Goal: Navigation & Orientation: Understand site structure

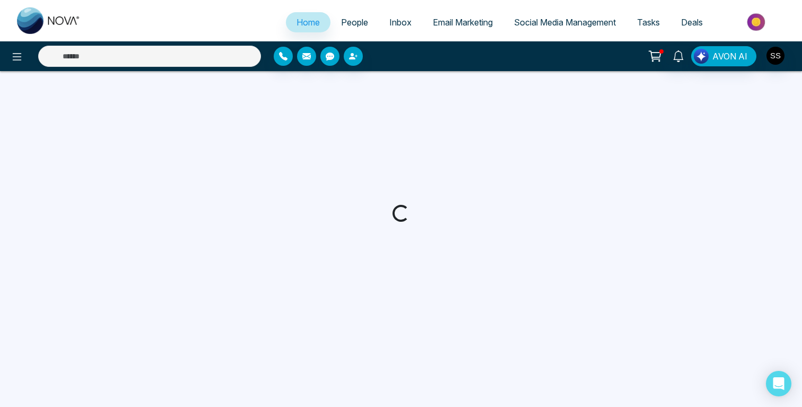
select select "*"
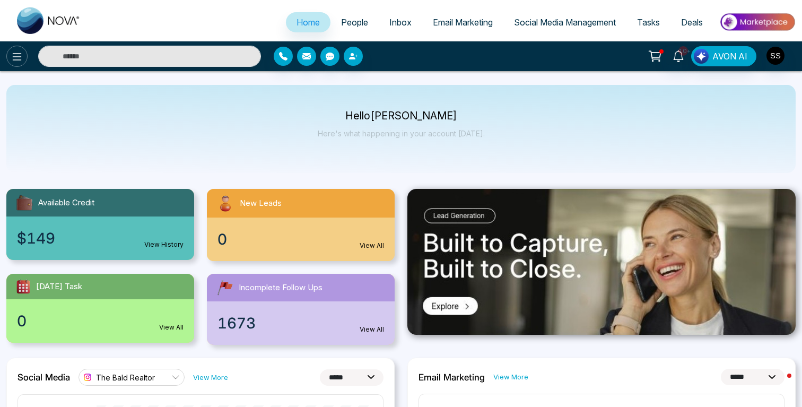
click at [20, 55] on icon at bounding box center [17, 56] width 13 height 13
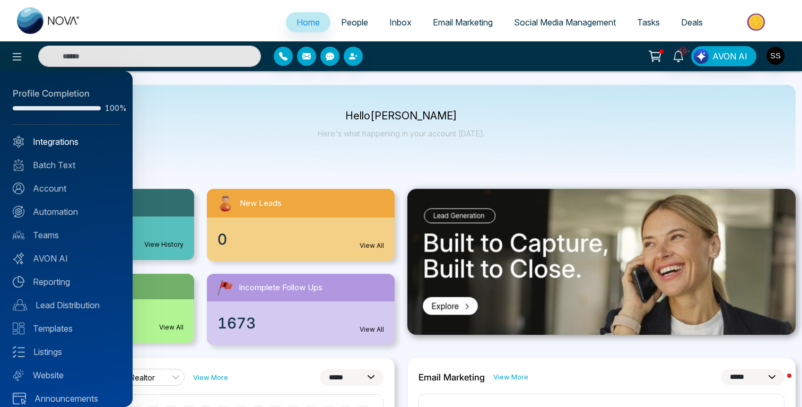
click at [55, 136] on link "Integrations" at bounding box center [66, 141] width 107 height 13
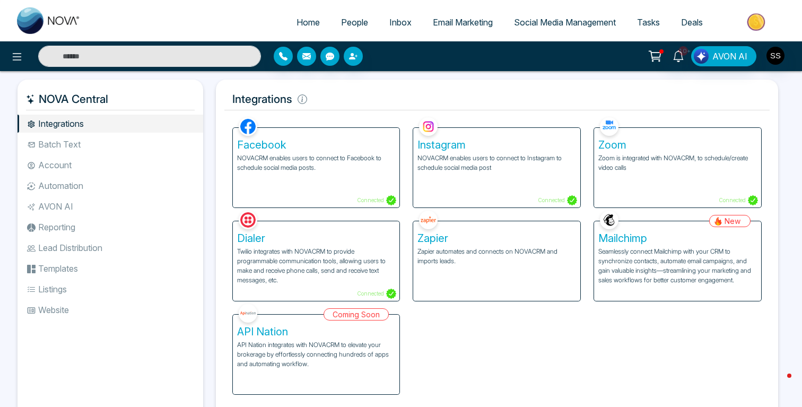
click at [55, 143] on li "Batch Text" at bounding box center [110, 144] width 186 height 18
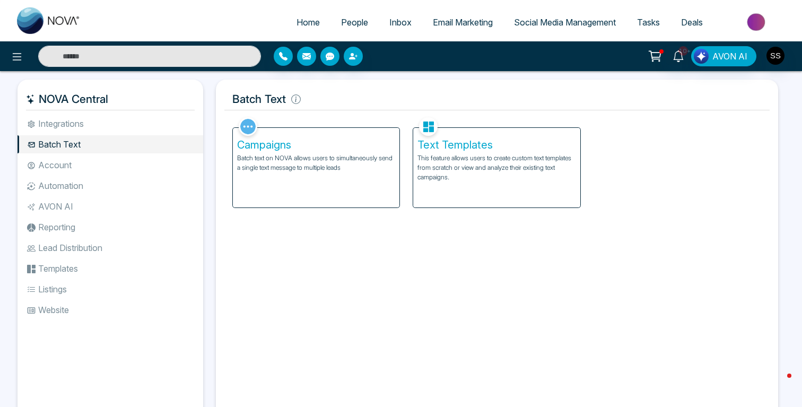
click at [54, 179] on li "Automation" at bounding box center [110, 186] width 186 height 18
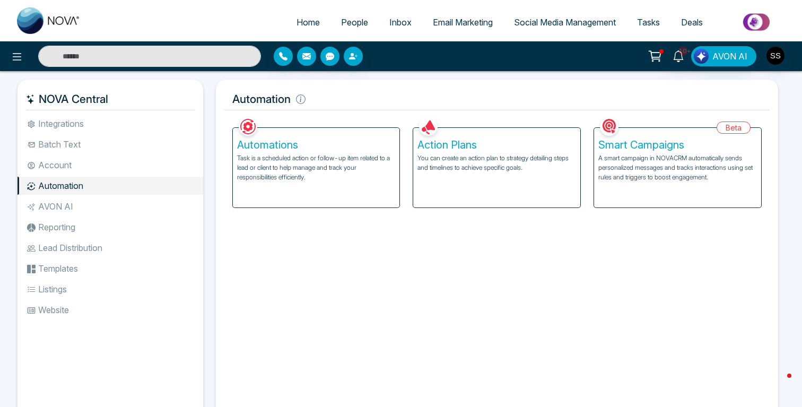
click at [52, 201] on li "AVON AI" at bounding box center [110, 206] width 186 height 18
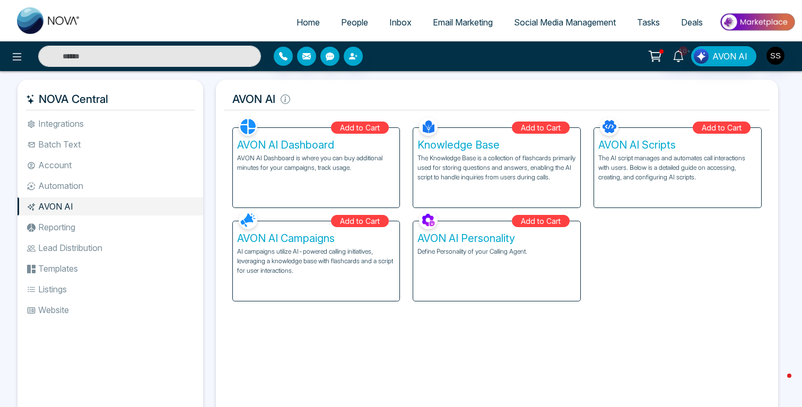
click at [52, 221] on li "Reporting" at bounding box center [110, 227] width 186 height 18
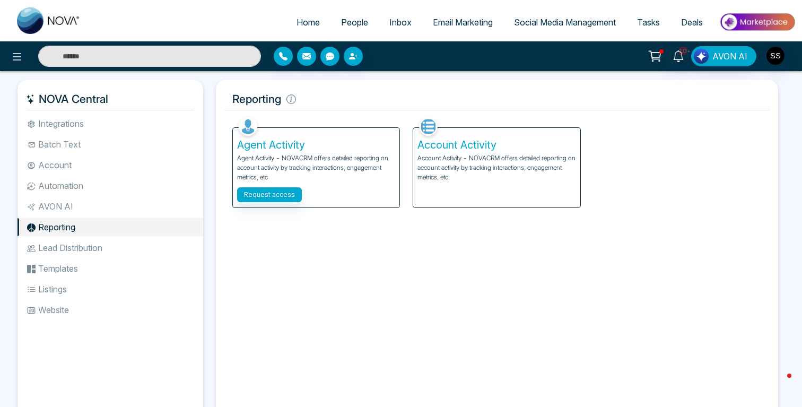
click at [51, 242] on li "Lead Distribution" at bounding box center [110, 248] width 186 height 18
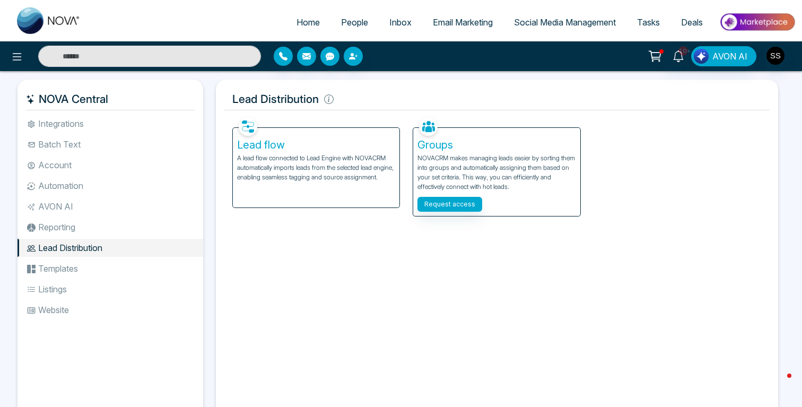
click at [48, 265] on li "Templates" at bounding box center [110, 268] width 186 height 18
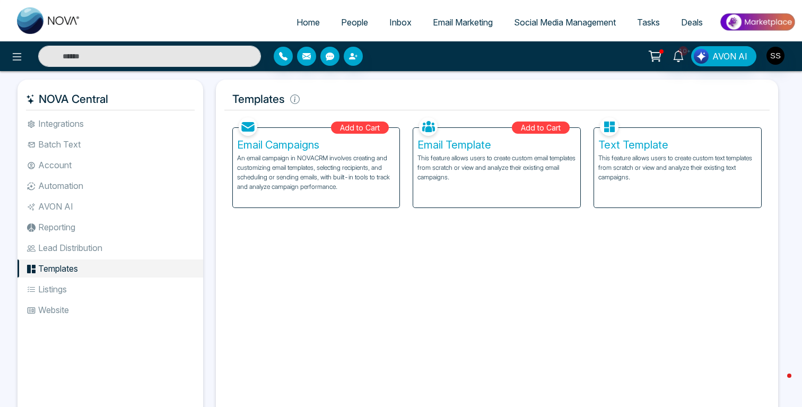
click at [48, 286] on li "Listings" at bounding box center [110, 289] width 186 height 18
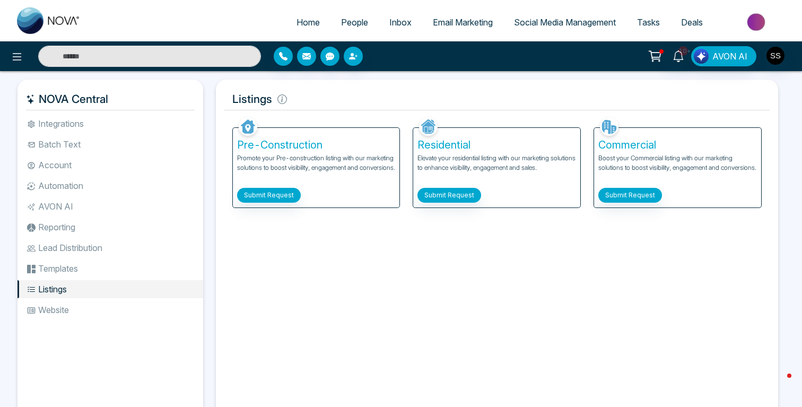
click at [45, 305] on li "Website" at bounding box center [110, 310] width 186 height 18
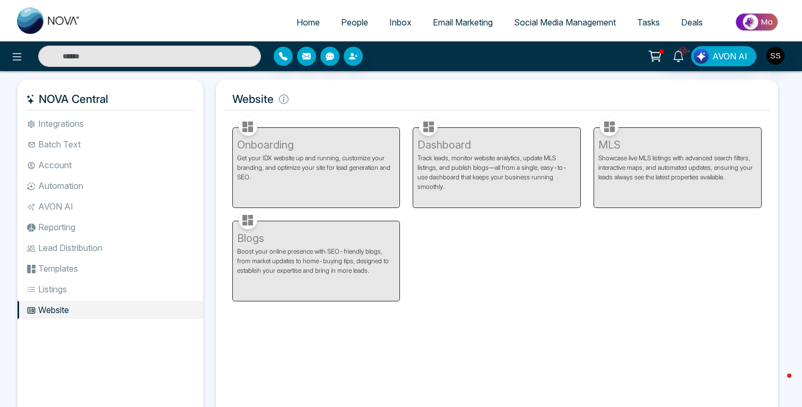
click at [253, 189] on div "Onboarding Get your IDX website up and running, customize your branding, and op…" at bounding box center [316, 161] width 181 height 93
click at [19, 60] on icon at bounding box center [17, 56] width 13 height 13
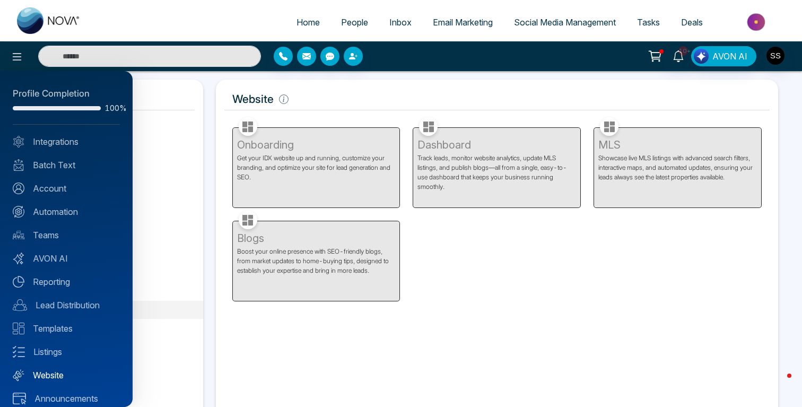
click at [37, 372] on link "Website" at bounding box center [66, 374] width 107 height 13
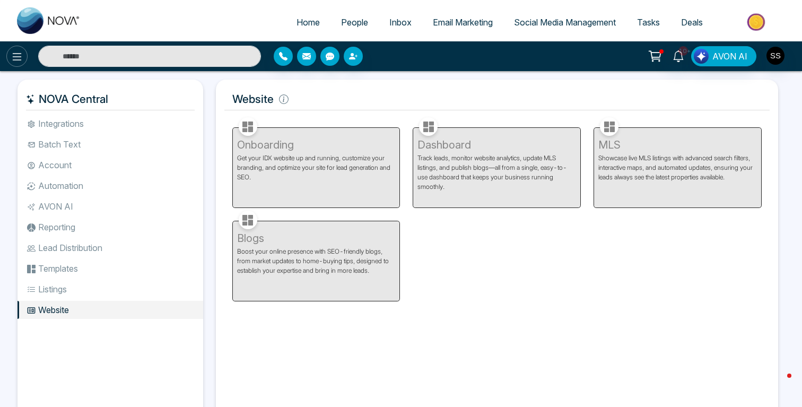
click at [23, 61] on icon at bounding box center [17, 56] width 13 height 13
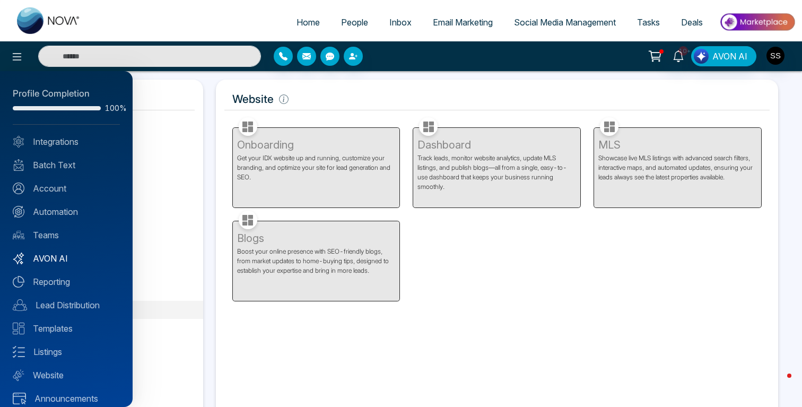
scroll to position [10, 0]
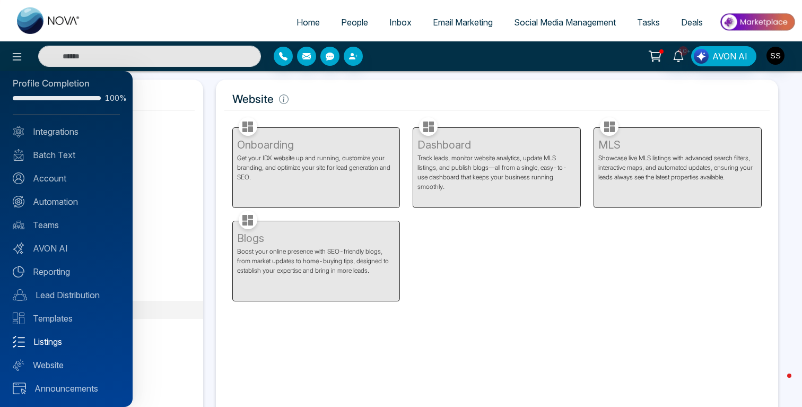
click at [42, 340] on link "Listings" at bounding box center [66, 341] width 107 height 13
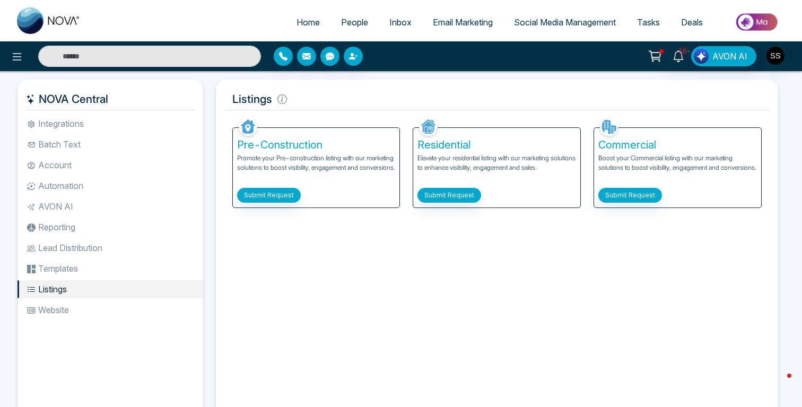
click at [306, 20] on span "Home" at bounding box center [307, 22] width 23 height 11
select select "*"
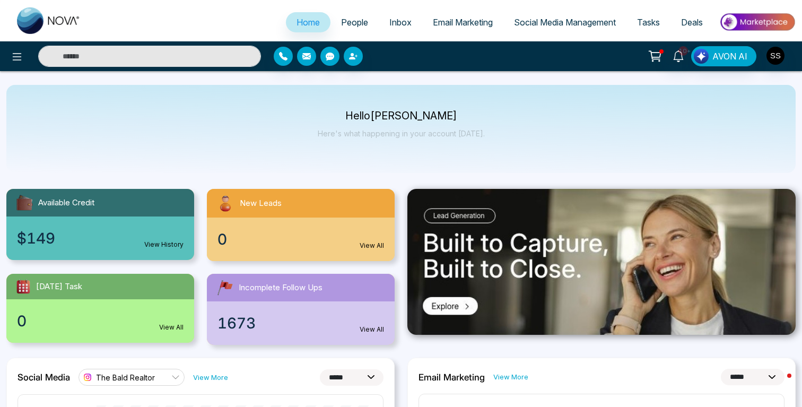
click at [399, 18] on span "Inbox" at bounding box center [400, 22] width 22 height 11
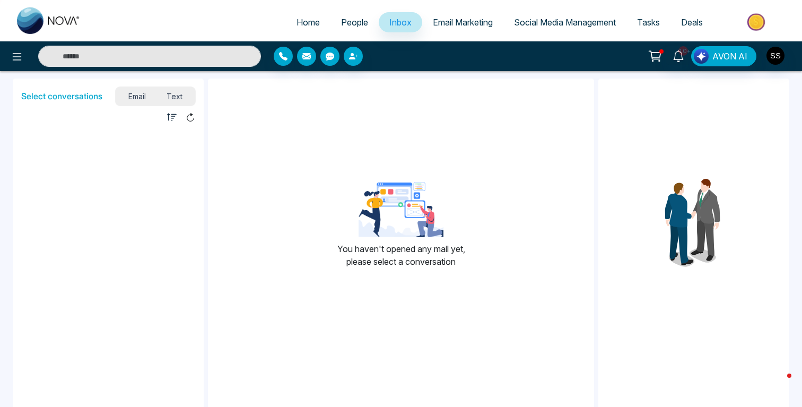
click at [453, 19] on span "Email Marketing" at bounding box center [463, 22] width 60 height 11
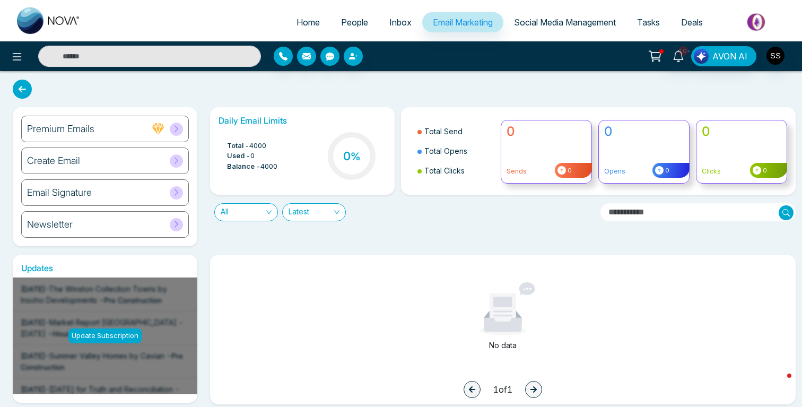
click at [545, 22] on span "Social Media Management" at bounding box center [565, 22] width 102 height 11
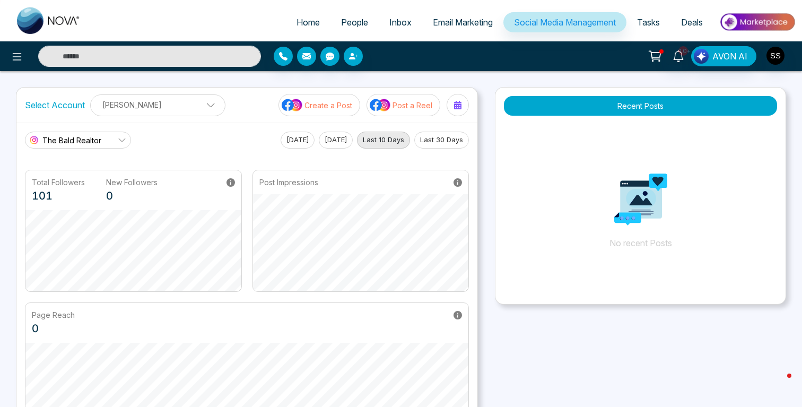
click at [644, 19] on span "Tasks" at bounding box center [648, 22] width 23 height 11
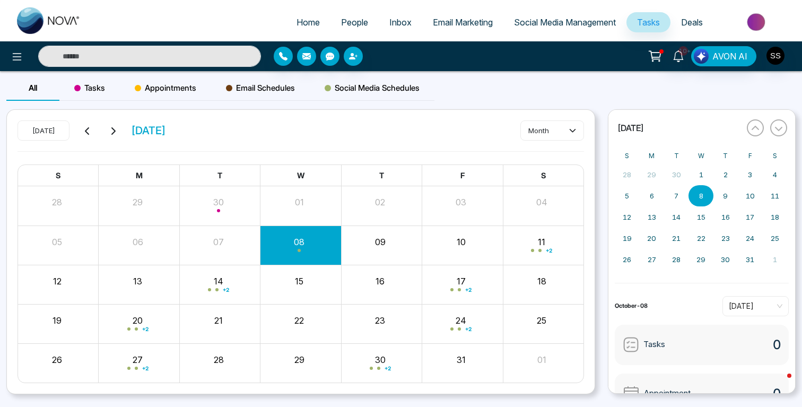
click at [584, 15] on link "Social Media Management" at bounding box center [564, 22] width 123 height 20
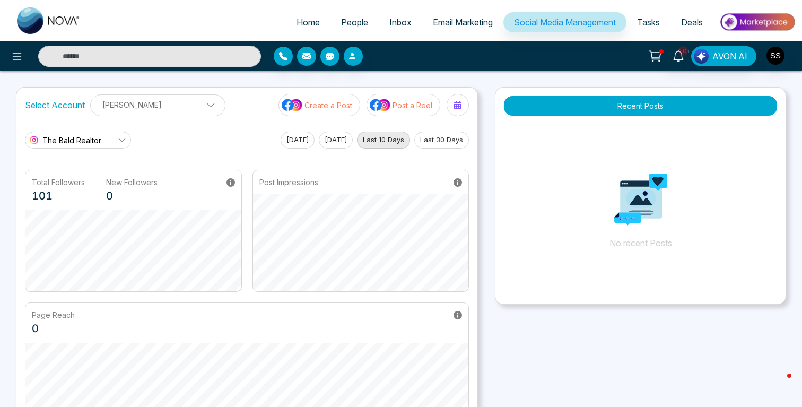
click at [124, 136] on icon at bounding box center [122, 140] width 8 height 8
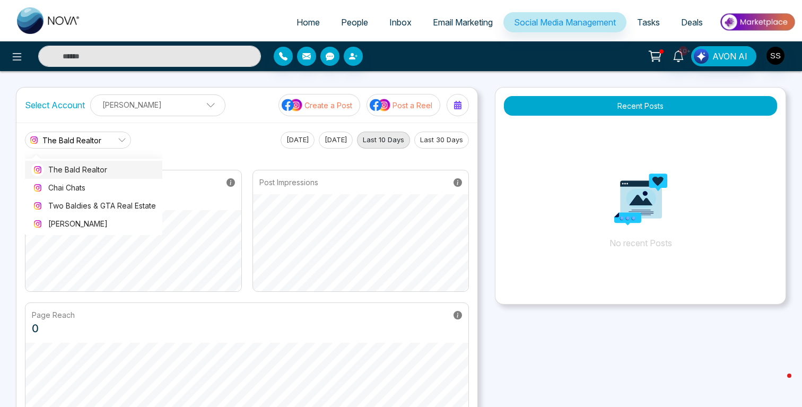
click at [101, 164] on span "The Bald Realtor" at bounding box center [102, 170] width 108 height 12
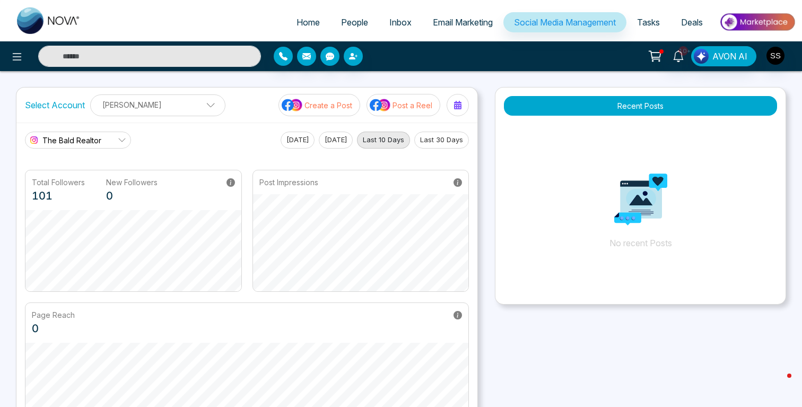
click at [96, 147] on link "The Bald Realtor" at bounding box center [78, 139] width 106 height 17
click at [88, 184] on span "Chai Chats" at bounding box center [102, 188] width 108 height 12
click at [86, 140] on link "Chai Chats" at bounding box center [78, 139] width 106 height 17
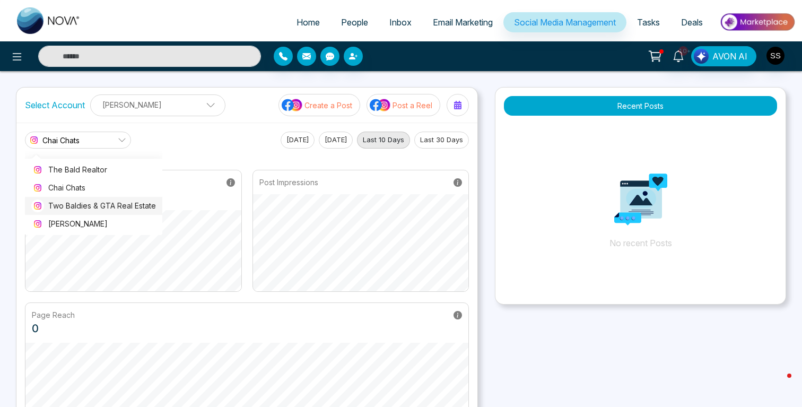
click at [71, 207] on span "Two Baldies & GTA Real Estate" at bounding box center [102, 206] width 108 height 12
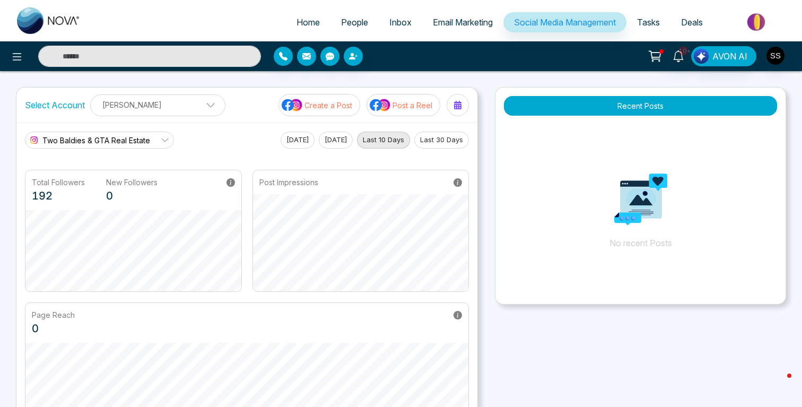
click at [89, 142] on span "Two Baldies & GTA Real Estate" at bounding box center [96, 140] width 108 height 11
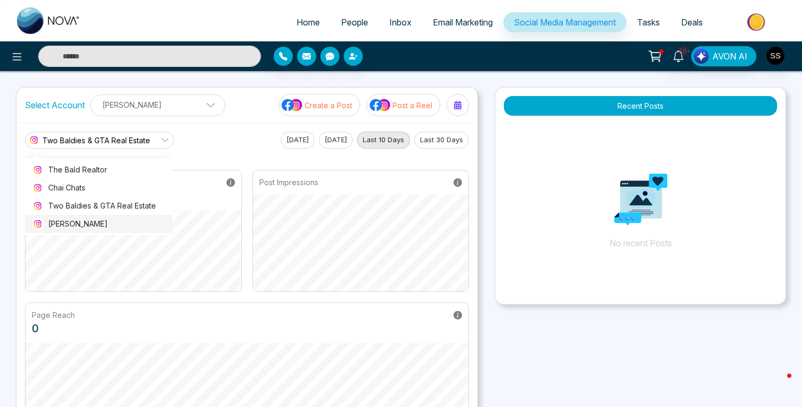
click at [75, 220] on span "Rajan Sethi" at bounding box center [107, 224] width 118 height 12
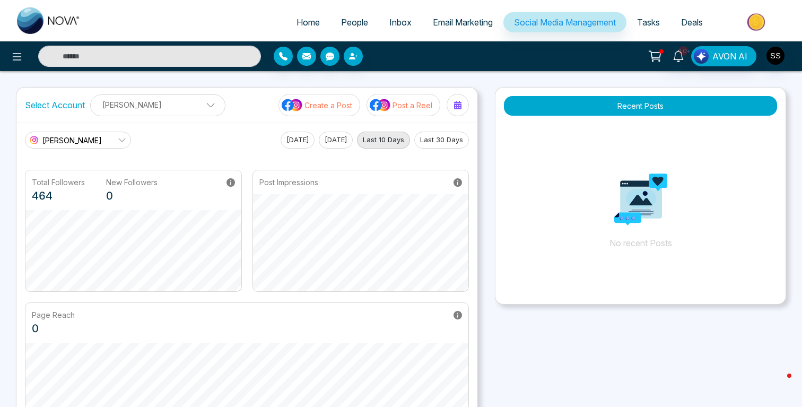
click at [90, 139] on link "Rajan Sethi" at bounding box center [78, 139] width 106 height 17
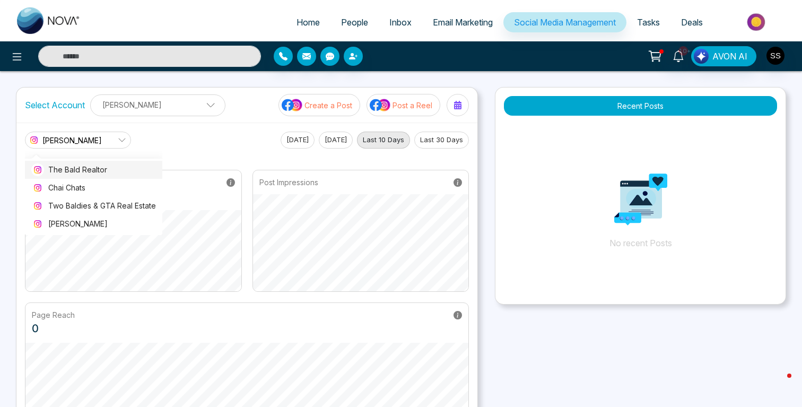
click at [84, 170] on span "The Bald Realtor" at bounding box center [102, 170] width 108 height 12
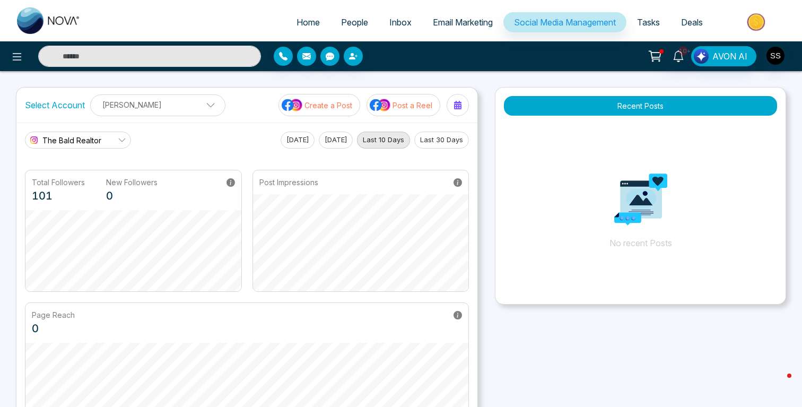
click at [288, 139] on button "Today" at bounding box center [297, 139] width 34 height 17
click at [174, 105] on p "Rajan Sethi" at bounding box center [157, 104] width 121 height 17
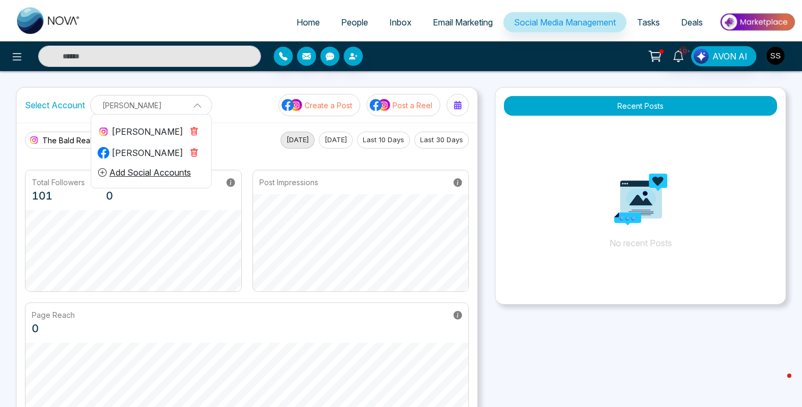
click at [139, 151] on div "Rajan Sethi" at bounding box center [140, 152] width 85 height 13
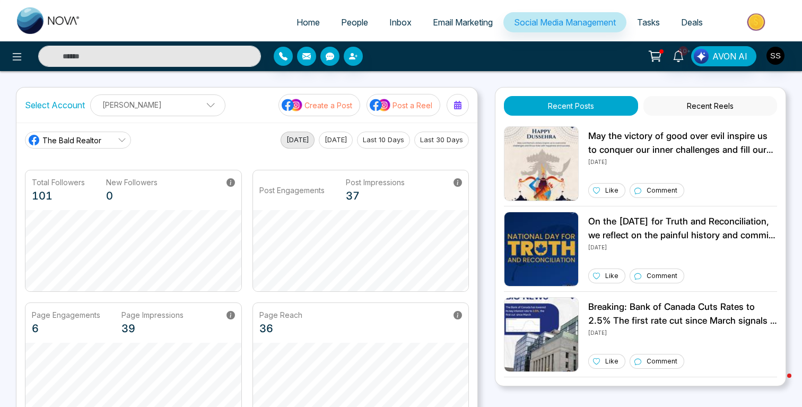
click at [714, 101] on button "Recent Reels" at bounding box center [710, 106] width 134 height 20
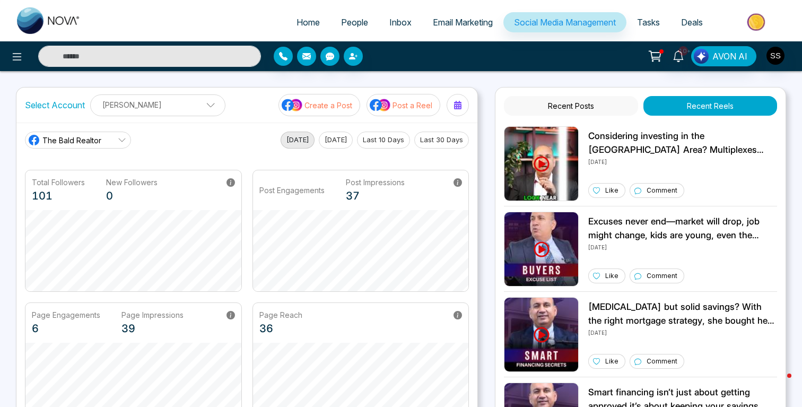
click at [573, 105] on button "Recent Posts" at bounding box center [571, 106] width 134 height 20
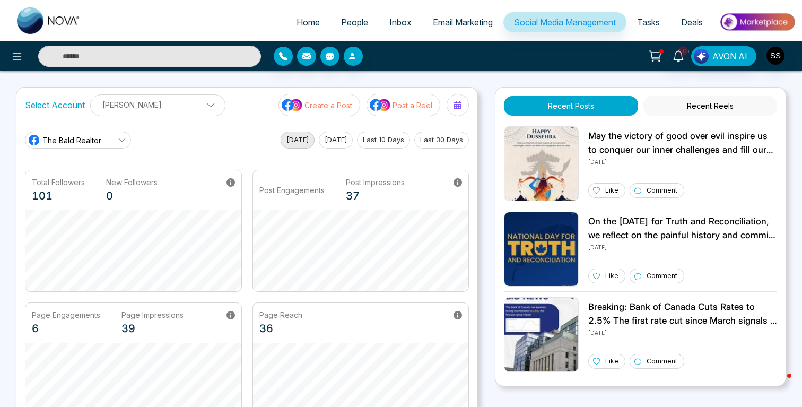
click at [778, 43] on div "10+ AVON AI" at bounding box center [401, 56] width 802 height 30
click at [774, 50] on img "button" at bounding box center [775, 56] width 18 height 18
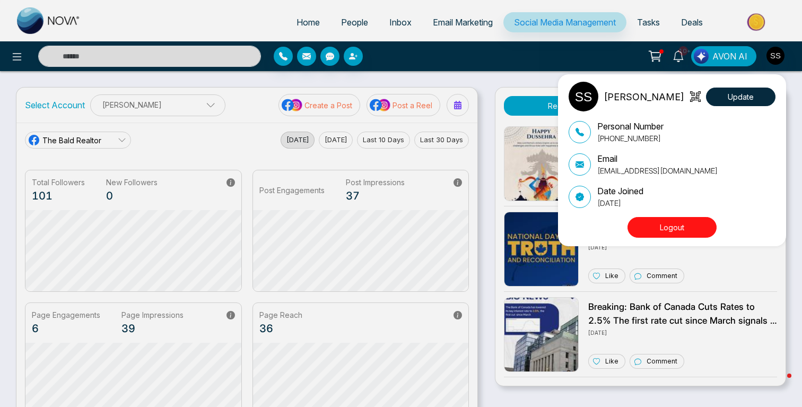
click at [774, 48] on div "Sparsh Sethi Update Personal Number +16475317007 Email sethi.realestate10@gmail…" at bounding box center [401, 203] width 802 height 407
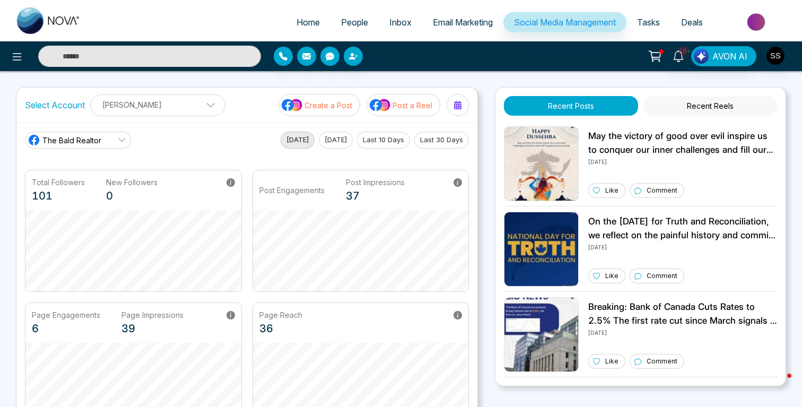
click at [399, 24] on span "Inbox" at bounding box center [400, 22] width 22 height 11
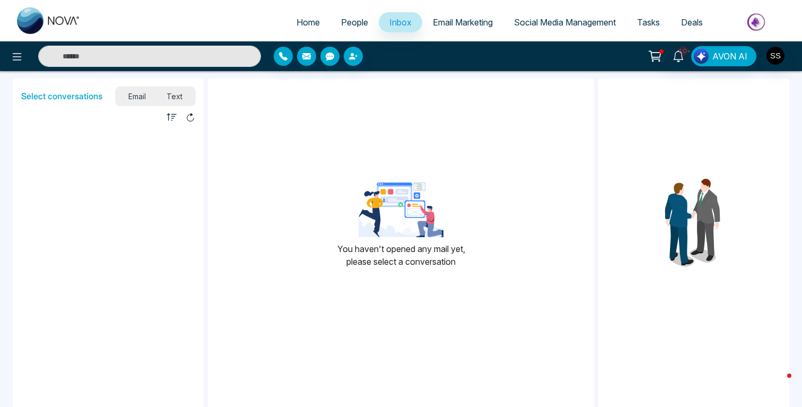
click at [344, 22] on span "People" at bounding box center [354, 22] width 27 height 11
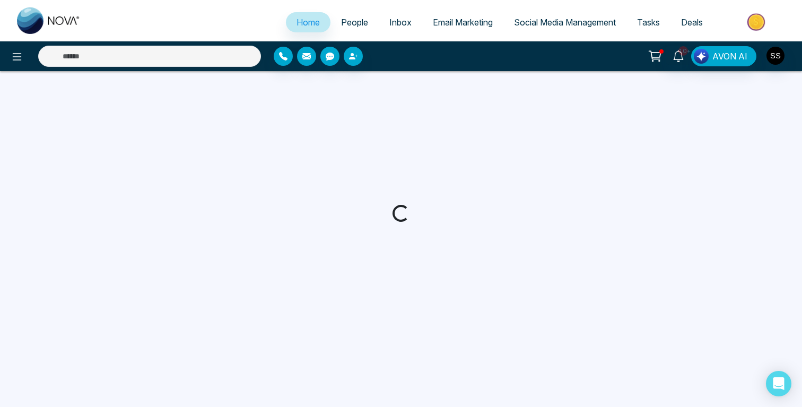
select select "*"
